Goal: Find specific page/section: Find specific page/section

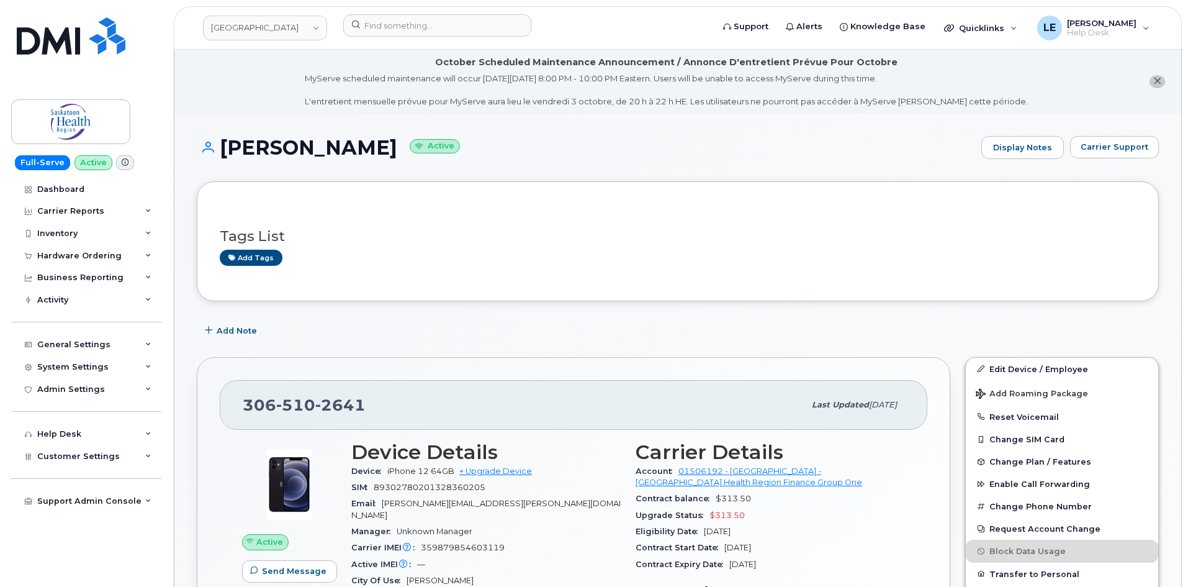
scroll to position [248, 0]
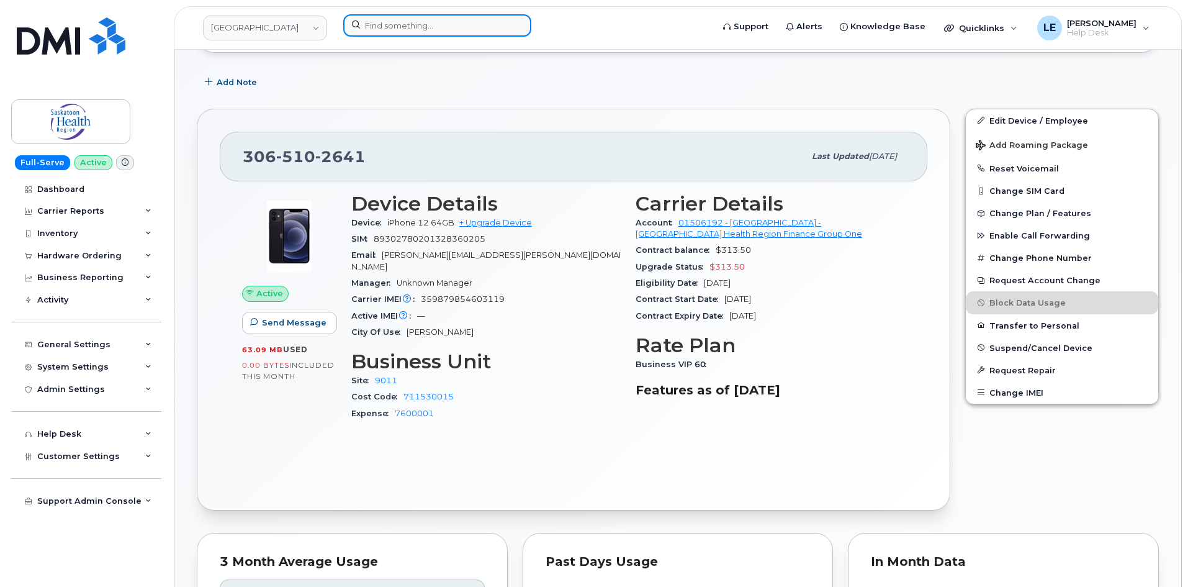
click at [393, 29] on input at bounding box center [437, 25] width 188 height 22
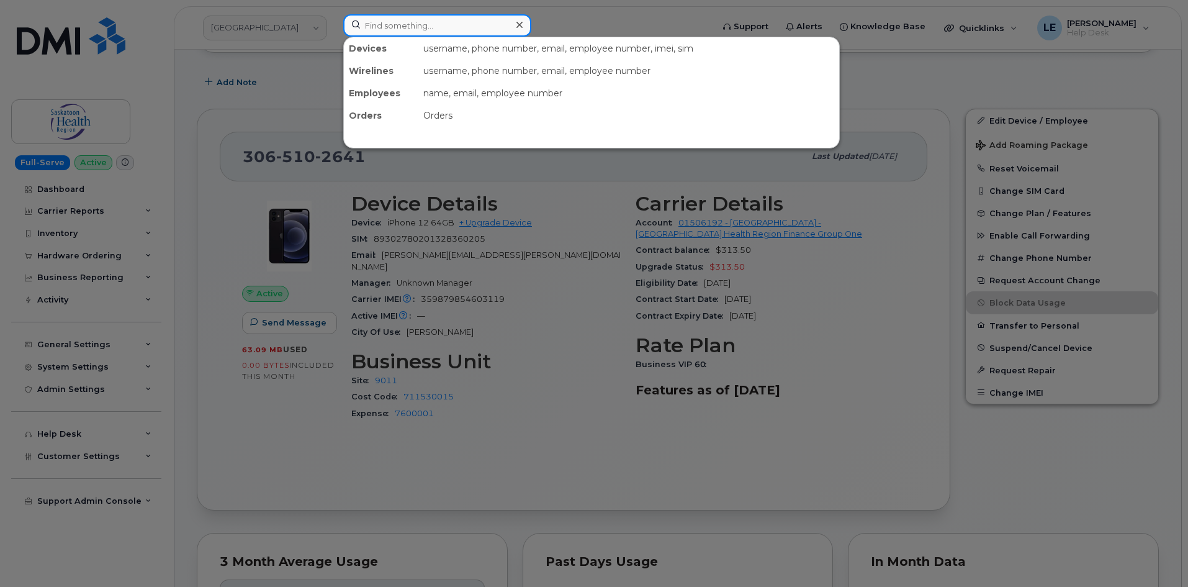
paste input "[PERSON_NAME] Surface Technologies"
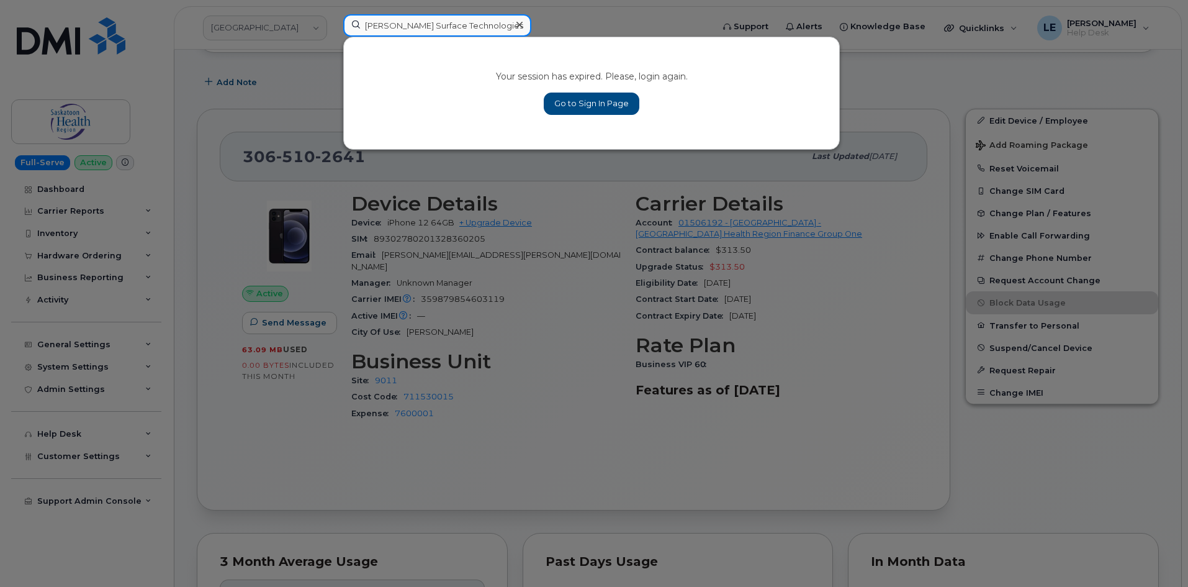
type input "[PERSON_NAME] Surface Technologies"
click at [567, 99] on link "Go to Sign In Page" at bounding box center [592, 103] width 96 height 22
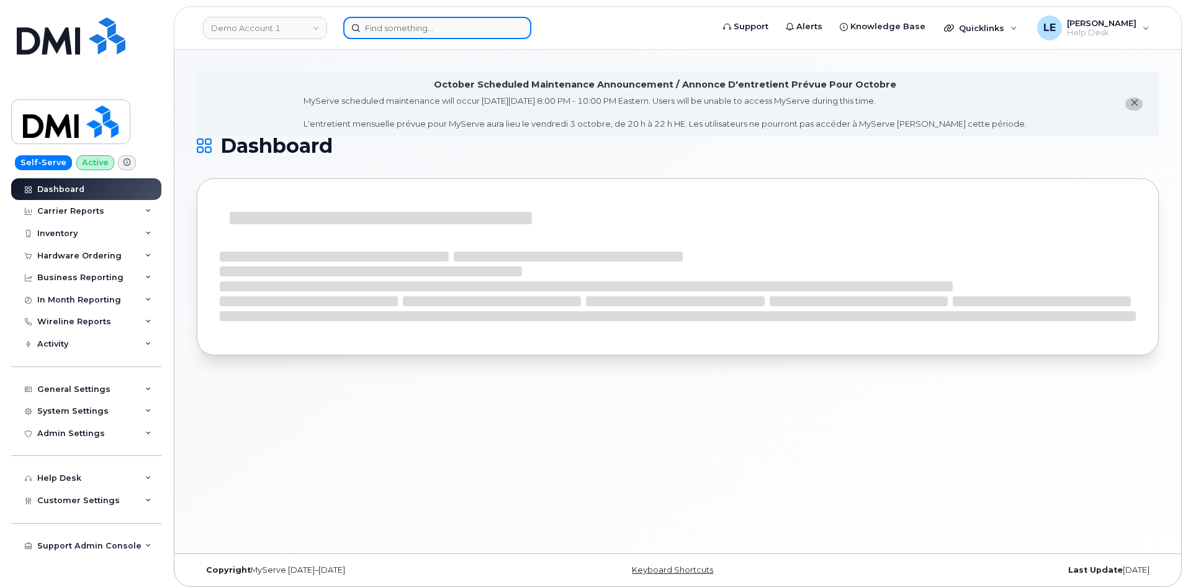
click at [415, 35] on input at bounding box center [437, 28] width 188 height 22
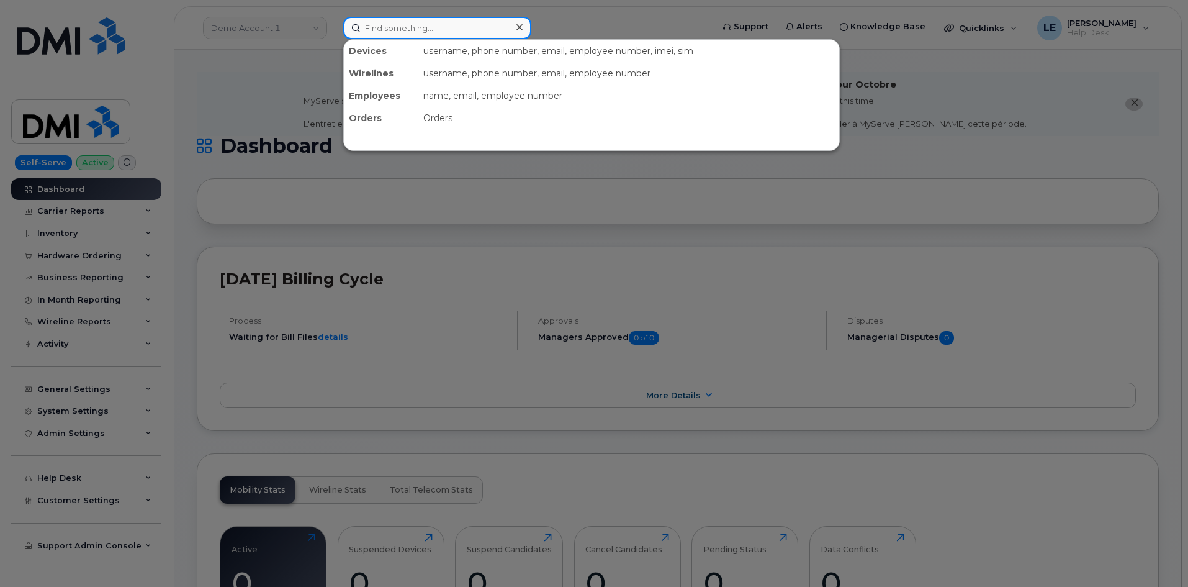
paste input "[PERSON_NAME] Surface Technologies"
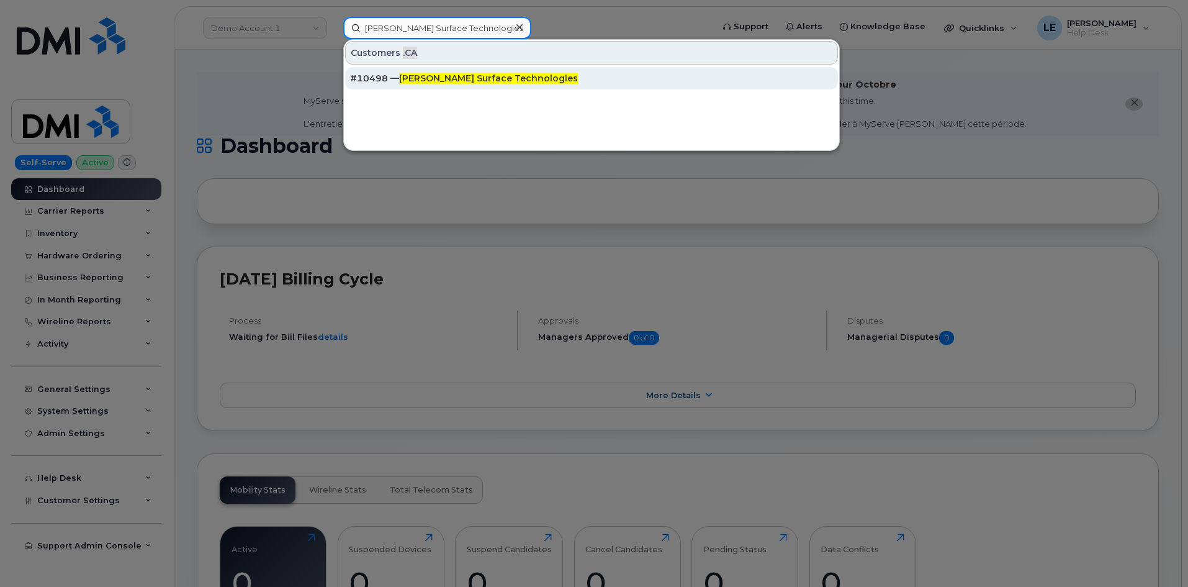
type input "[PERSON_NAME] Surface Technologies"
click at [413, 68] on div "#10498 — [PERSON_NAME] Surface Technologies" at bounding box center [591, 78] width 483 height 22
